Goal: Transaction & Acquisition: Purchase product/service

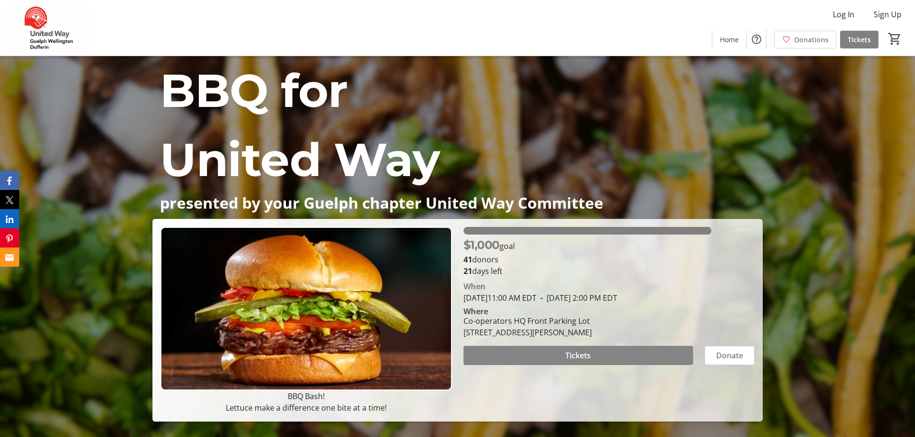
click at [649, 352] on span at bounding box center [578, 355] width 230 height 23
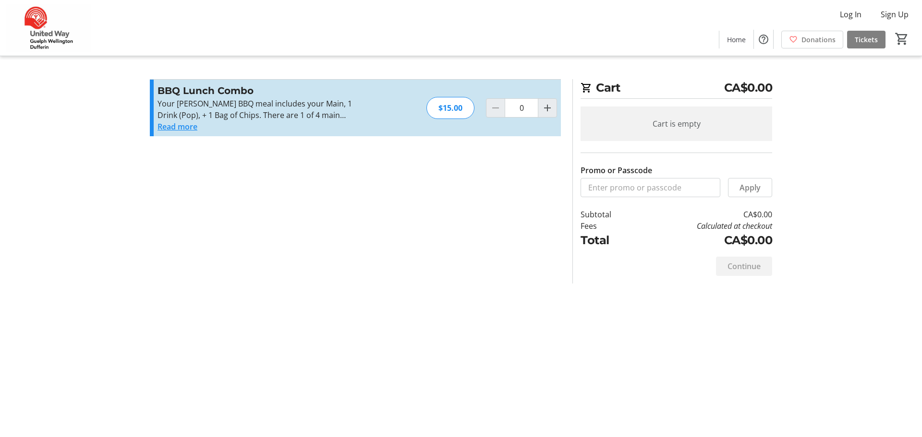
click at [185, 129] on button "Read more" at bounding box center [178, 127] width 40 height 12
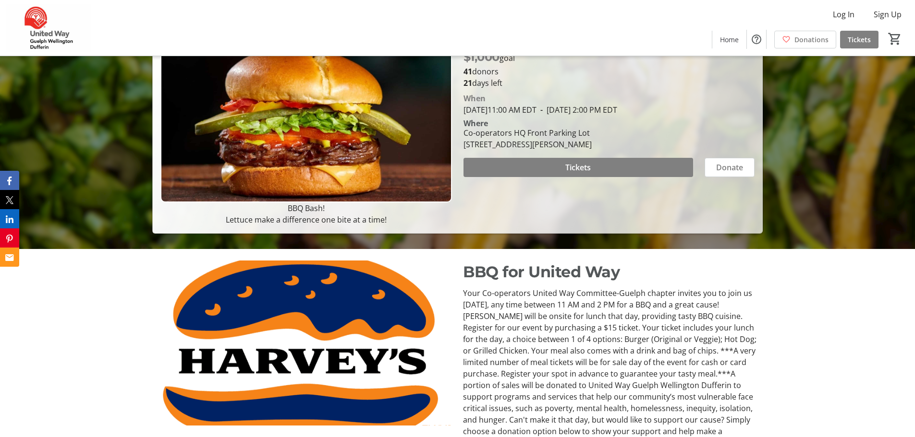
scroll to position [179, 0]
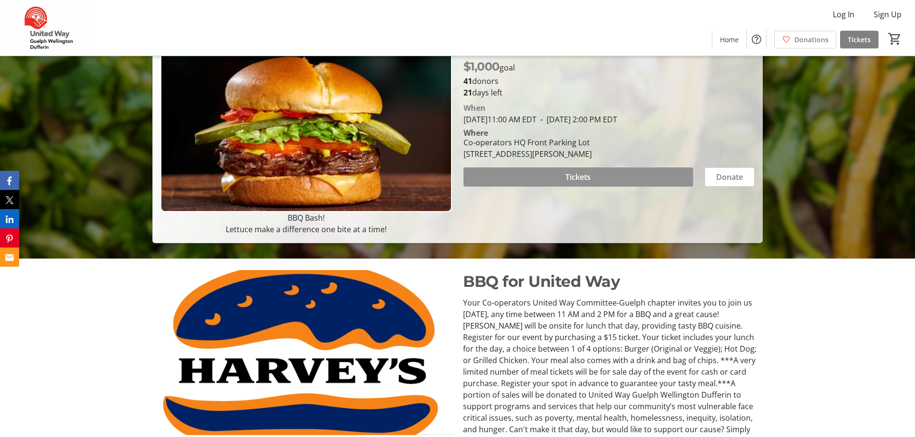
click at [612, 181] on span at bounding box center [578, 177] width 230 height 23
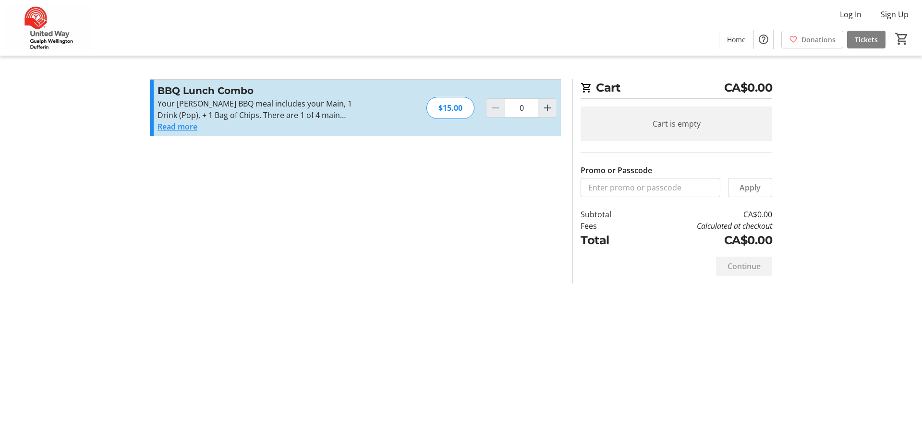
click at [185, 132] on button "Read more" at bounding box center [178, 127] width 40 height 12
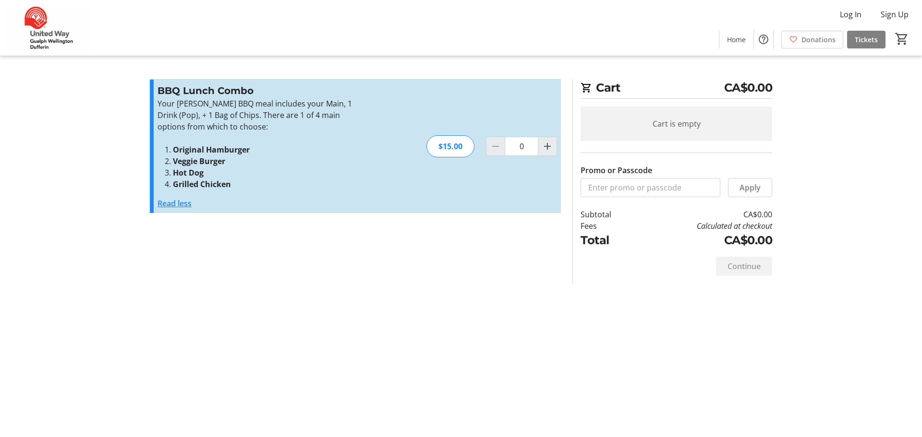
click at [193, 184] on strong "Grilled Chicken" at bounding box center [202, 184] width 58 height 11
click at [201, 153] on strong "Original Hamburger" at bounding box center [211, 150] width 77 height 11
click at [543, 146] on mat-icon "Increment by one" at bounding box center [548, 147] width 12 height 12
type input "1"
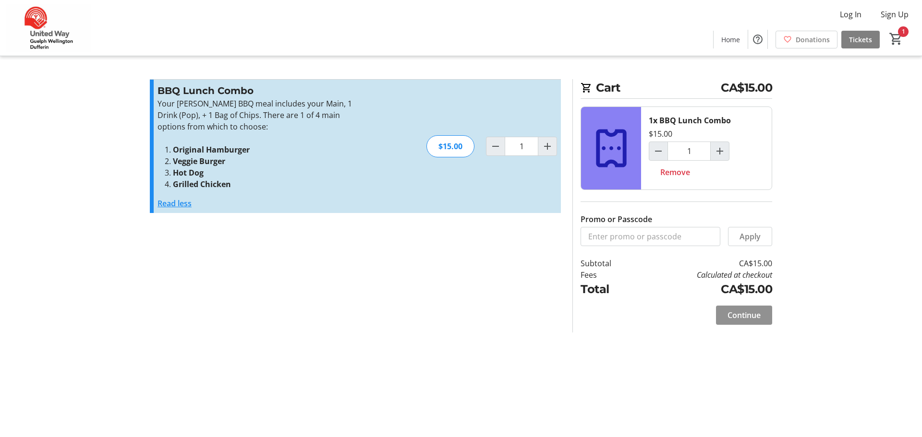
click at [753, 320] on span "Continue" at bounding box center [743, 316] width 33 height 12
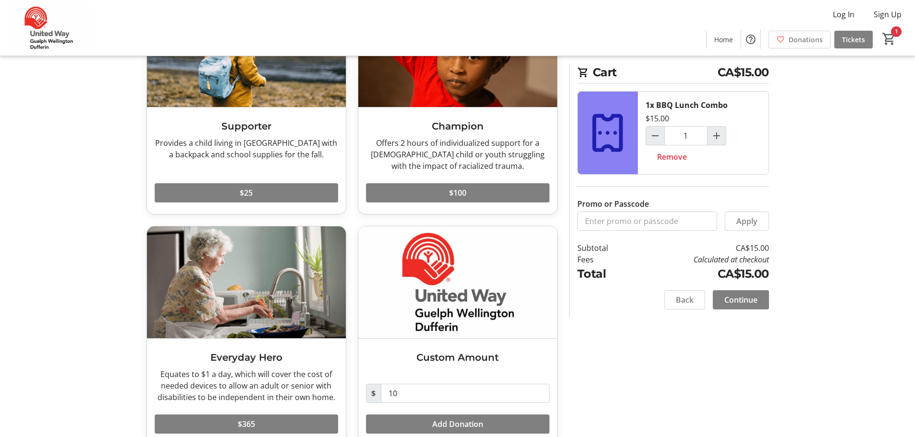
scroll to position [133, 0]
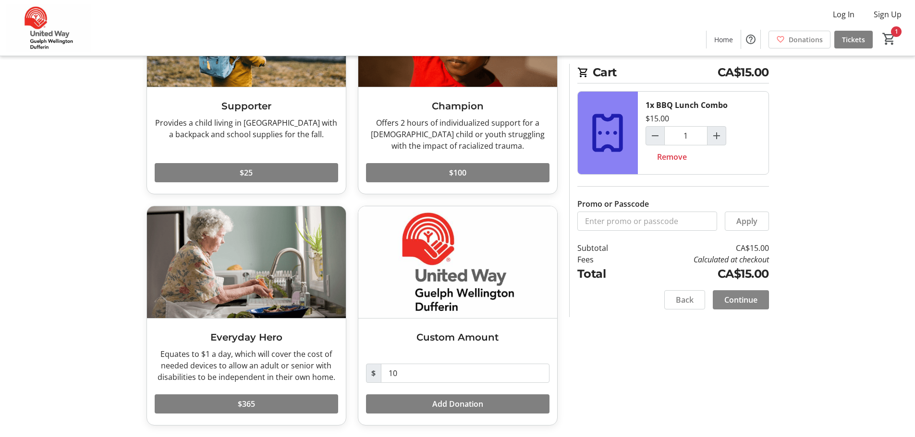
click at [744, 304] on span "Continue" at bounding box center [740, 300] width 33 height 12
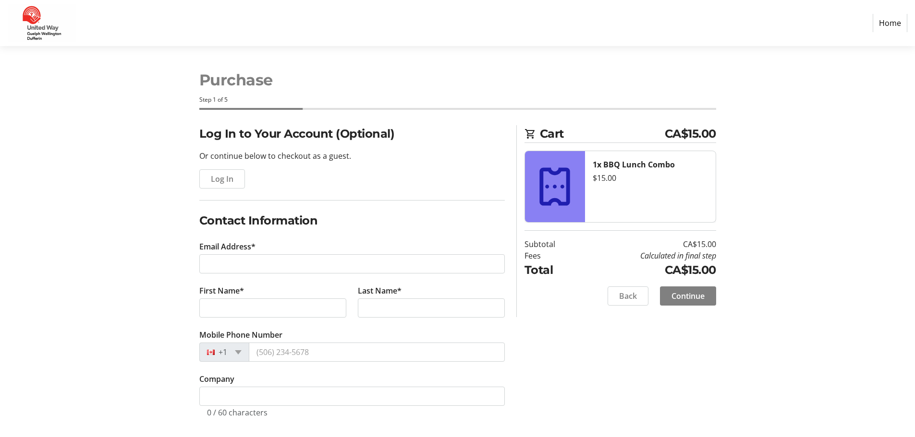
scroll to position [4, 0]
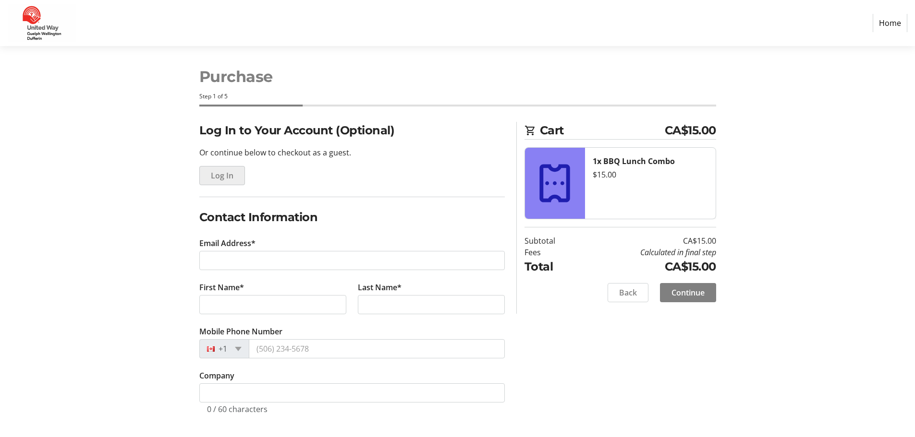
click at [238, 175] on span "button" at bounding box center [222, 175] width 45 height 23
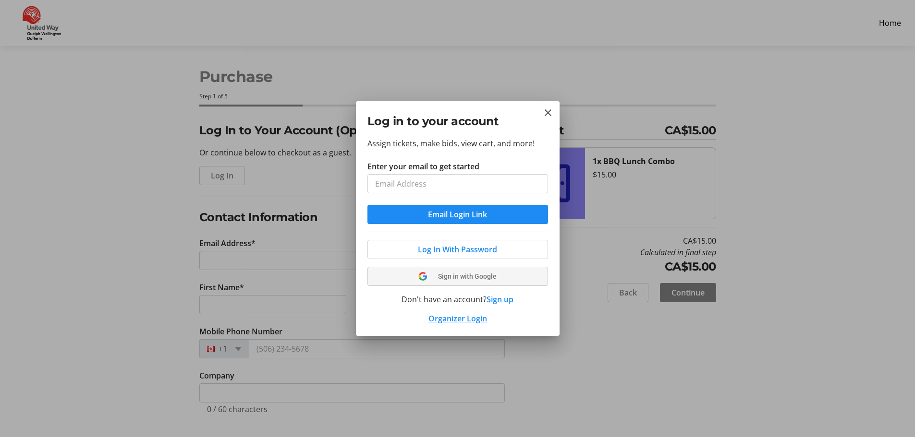
click at [437, 275] on button "Sign in with Google" at bounding box center [457, 276] width 181 height 19
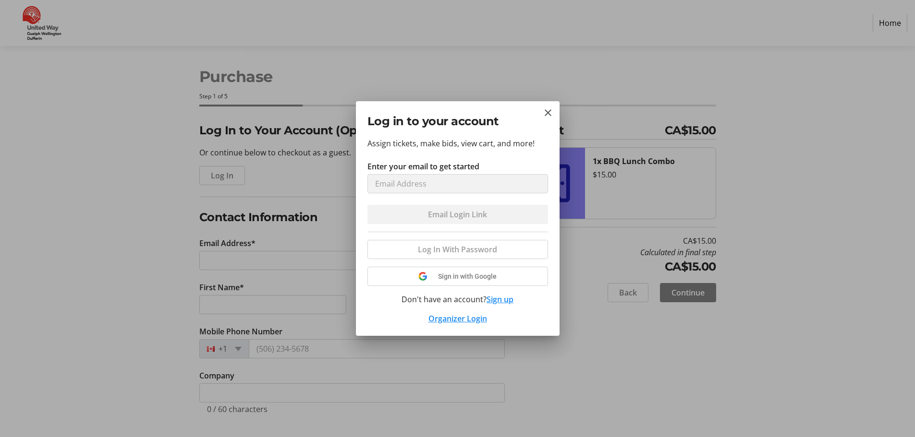
click at [468, 275] on div "Log In With Password Sign in with Google Don't have an account? Sign up Organiz…" at bounding box center [457, 278] width 181 height 93
click at [546, 292] on div "Log In With Password Sign in with Google Don't have an account? Sign up Organiz…" at bounding box center [457, 278] width 181 height 93
click at [562, 305] on div at bounding box center [457, 218] width 915 height 437
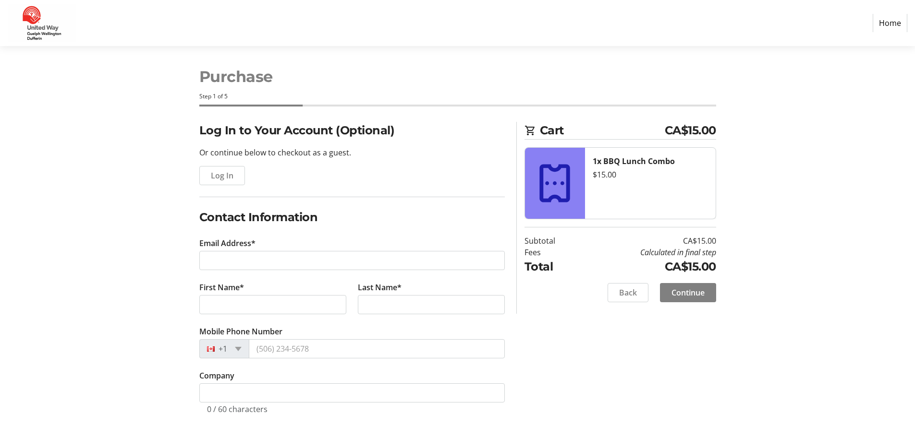
scroll to position [4, 0]
click at [668, 298] on span at bounding box center [688, 292] width 56 height 23
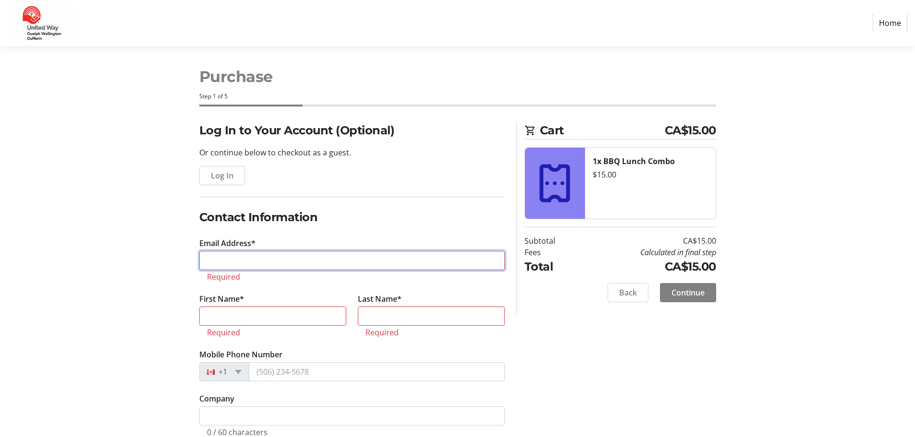
click at [245, 265] on input "Email Address*" at bounding box center [351, 260] width 305 height 19
type input "M"
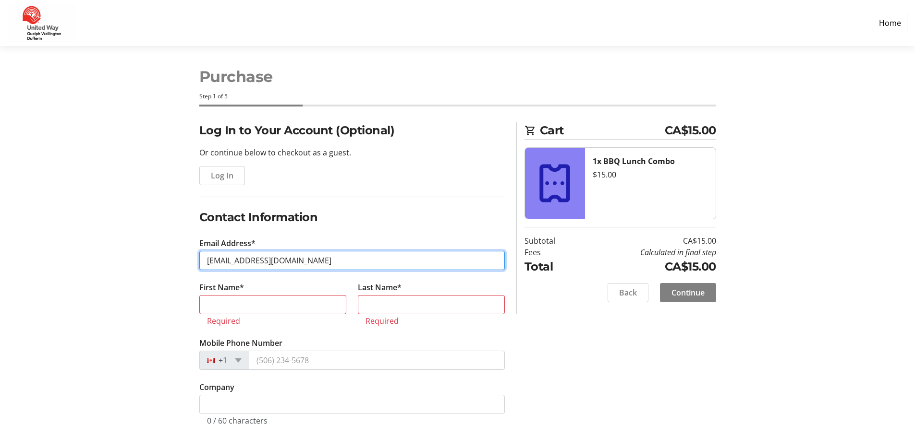
type input "marla_hayston@cooperators.ca"
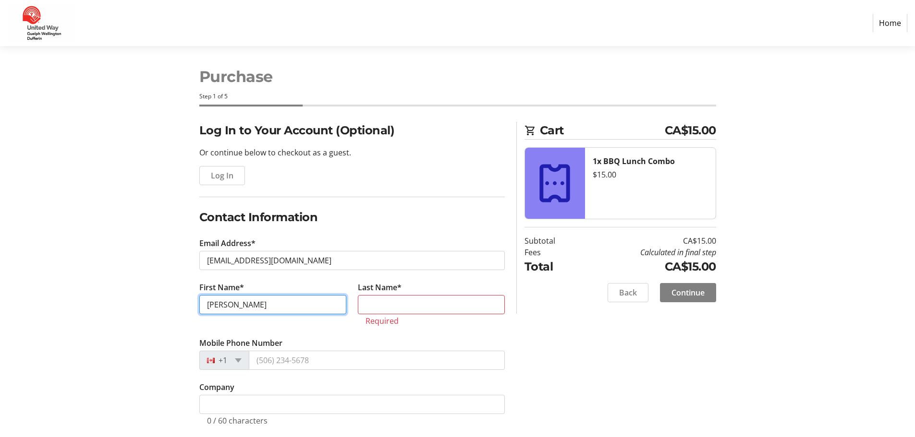
type input "Marla"
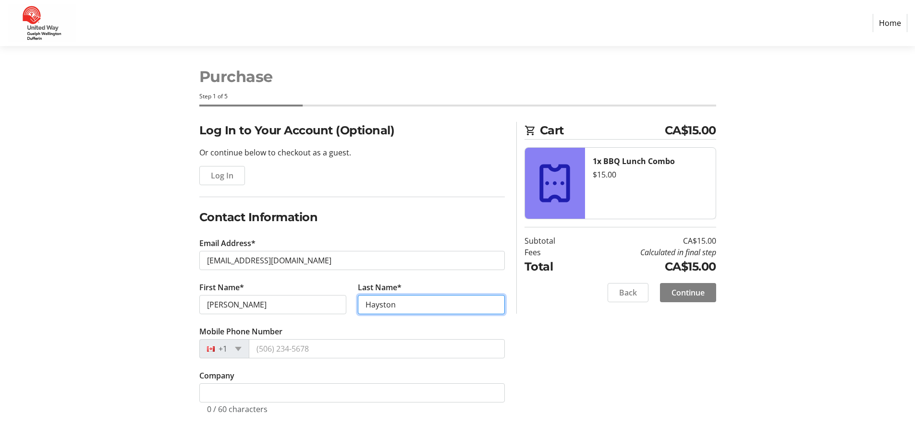
type input "Hayston"
click at [312, 359] on tr-form-field "Mobile Phone Number +1" at bounding box center [351, 348] width 305 height 44
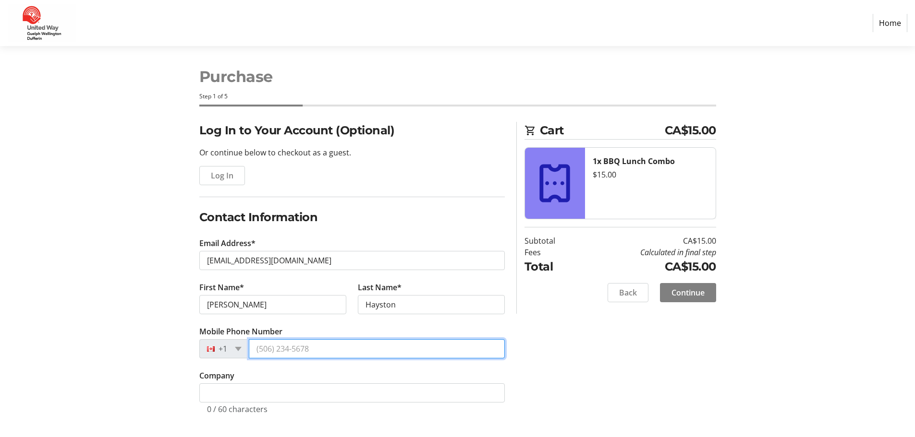
click at [318, 350] on input "Mobile Phone Number" at bounding box center [377, 348] width 256 height 19
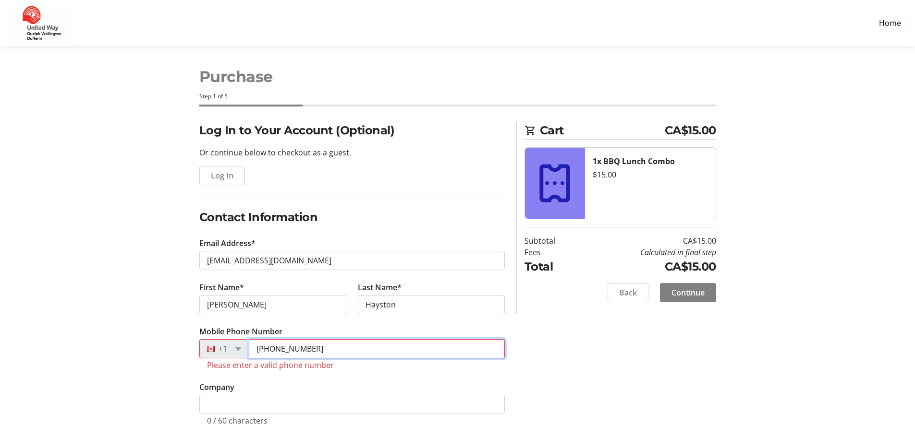
type input "(226) 203-2205"
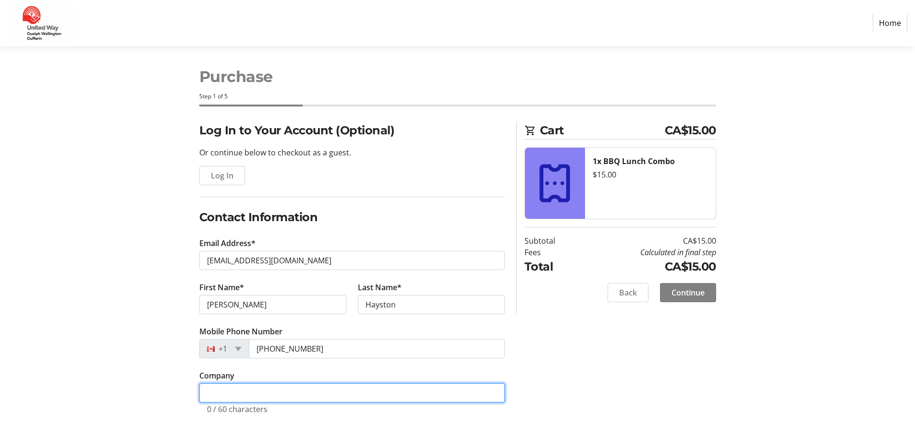
click at [294, 398] on input "Company" at bounding box center [351, 393] width 305 height 19
type input "Co-operators"
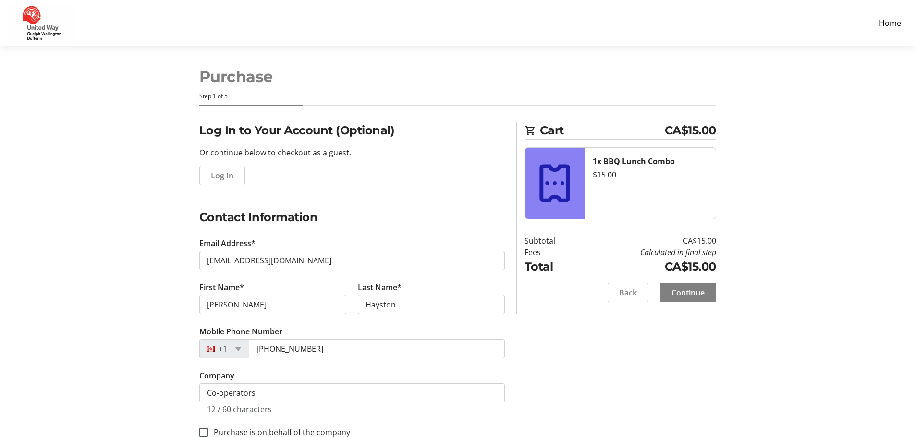
click at [594, 378] on div "Log In to Your Account (Optional) Or continue below to checkout as a guest. Log…" at bounding box center [458, 291] width 634 height 339
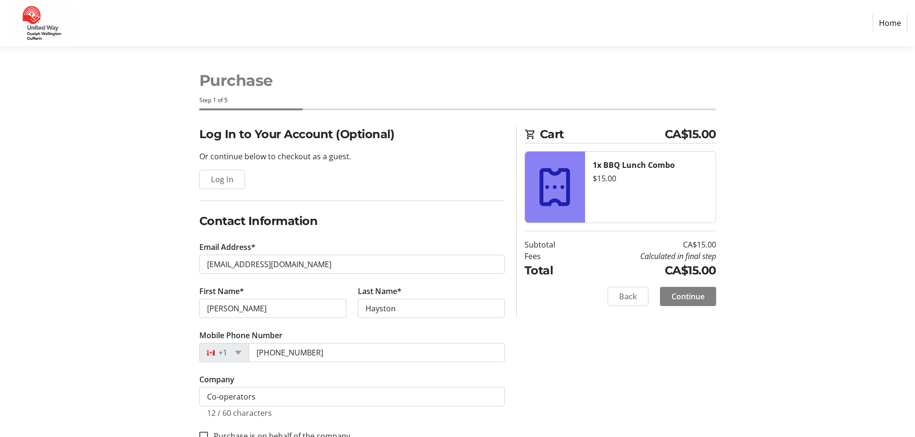
scroll to position [28, 0]
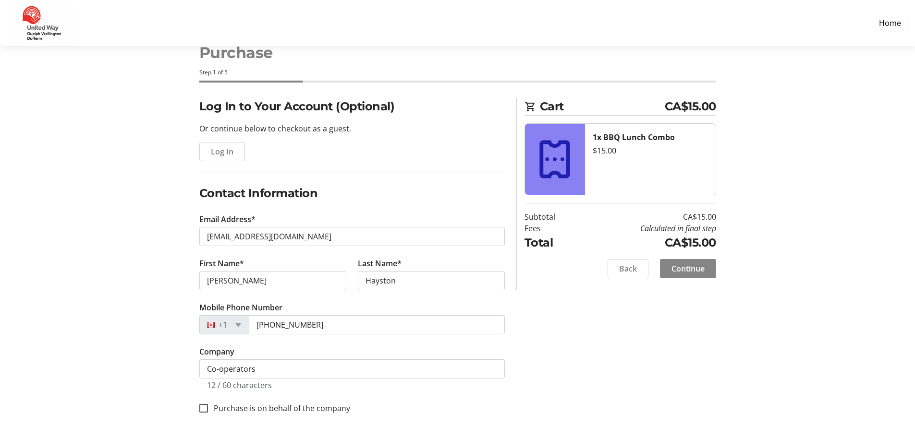
click at [690, 269] on span "Continue" at bounding box center [687, 269] width 33 height 12
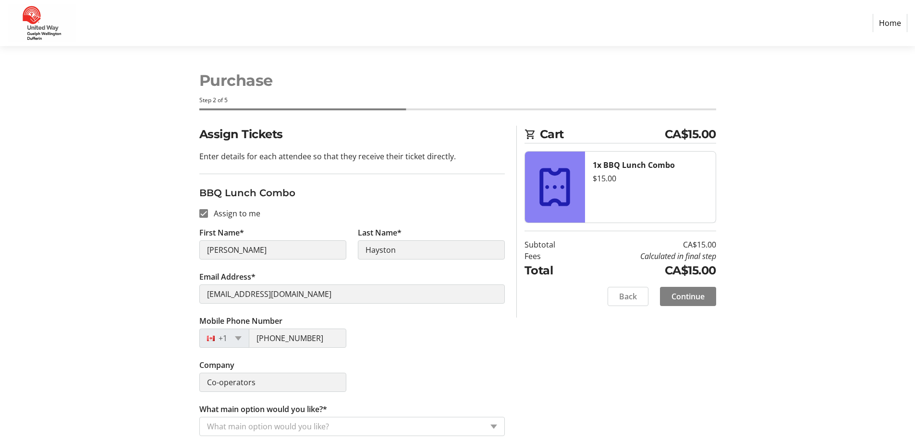
scroll to position [11, 0]
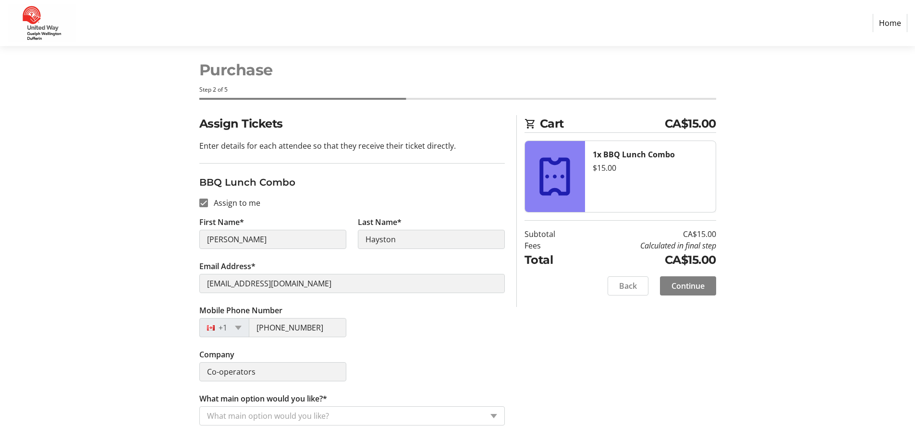
click at [435, 423] on div "What main option would you like?" at bounding box center [341, 416] width 283 height 18
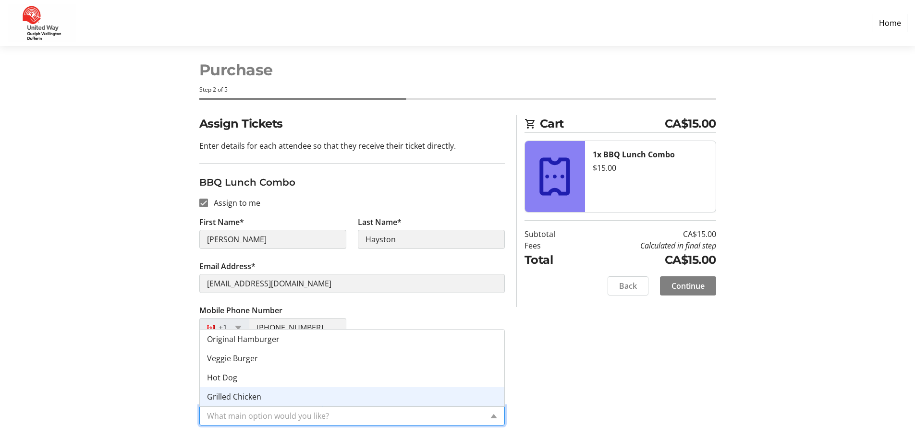
click at [273, 395] on div "Grilled Chicken" at bounding box center [352, 397] width 304 height 19
click at [309, 420] on input "What main option would you like?*" at bounding box center [345, 417] width 276 height 12
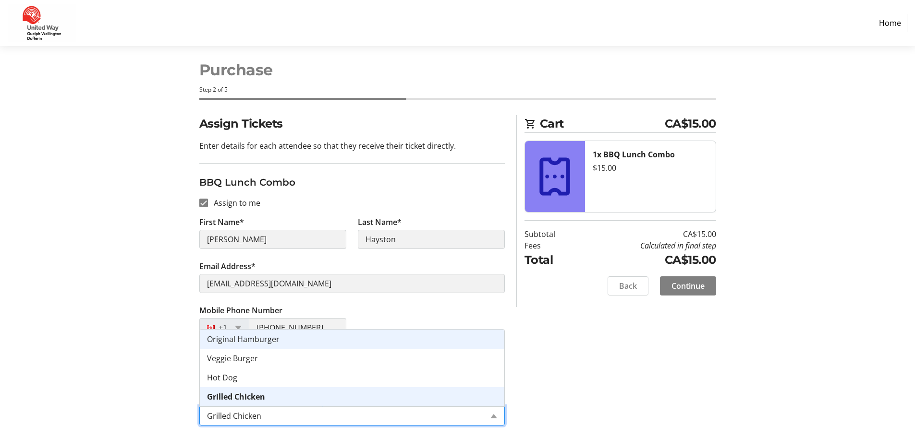
click at [294, 344] on div "Original Hamburger" at bounding box center [352, 339] width 304 height 19
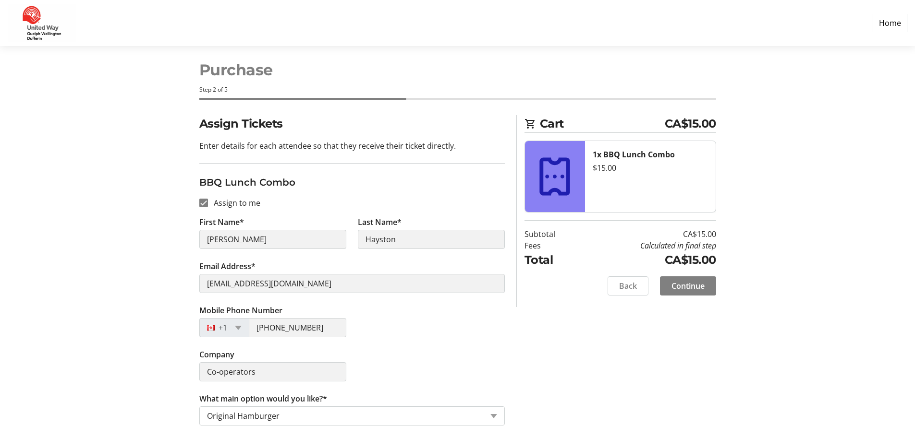
click at [614, 352] on div "Assign Tickets Enter details for each attendee so that they receive their ticke…" at bounding box center [458, 276] width 634 height 322
click at [701, 294] on span at bounding box center [688, 286] width 56 height 23
